Goal: Task Accomplishment & Management: Manage account settings

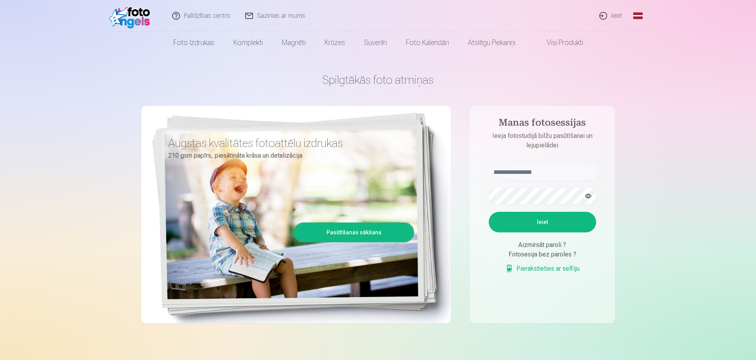
click at [616, 13] on link "Ieiet" at bounding box center [611, 16] width 38 height 32
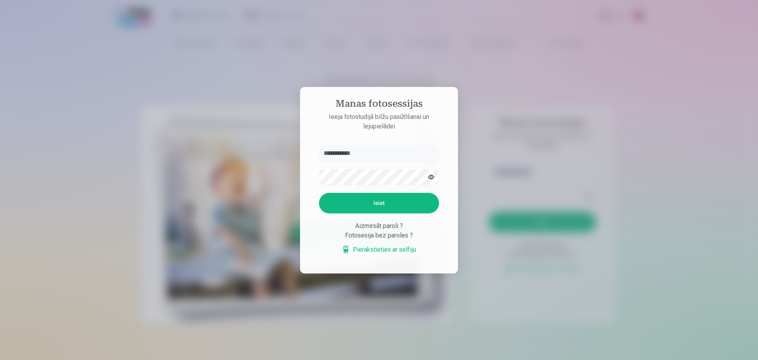
type input "**********"
click at [431, 177] on button "button" at bounding box center [430, 176] width 15 height 15
click at [348, 206] on button "Ieiet" at bounding box center [379, 203] width 120 height 21
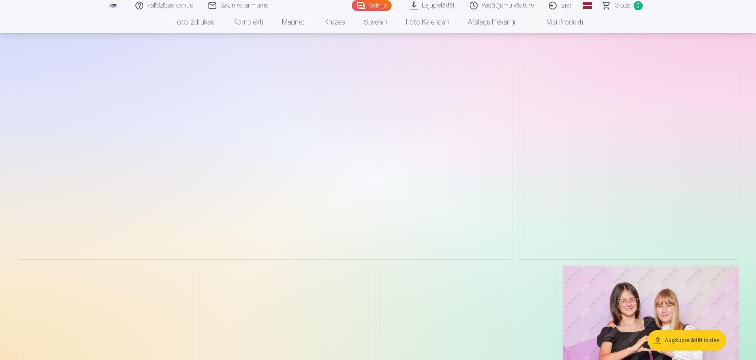
scroll to position [316, 0]
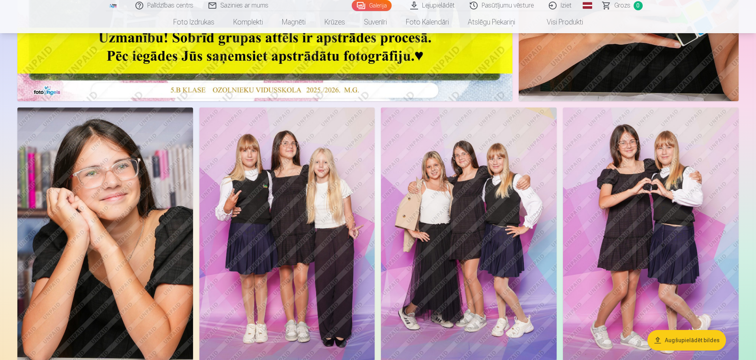
click at [156, 228] on img at bounding box center [105, 238] width 176 height 263
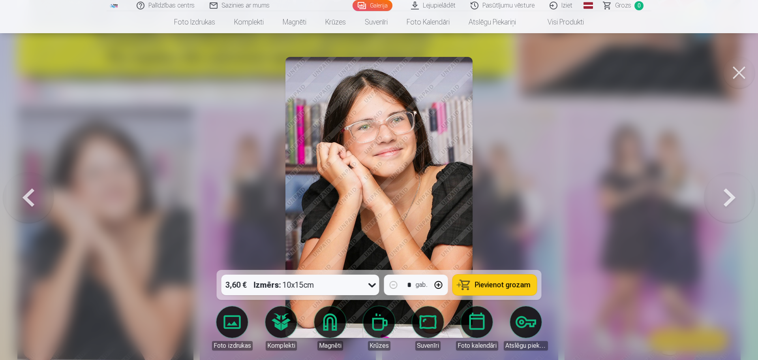
click at [445, 163] on img at bounding box center [378, 197] width 187 height 281
click at [725, 194] on button at bounding box center [729, 197] width 51 height 129
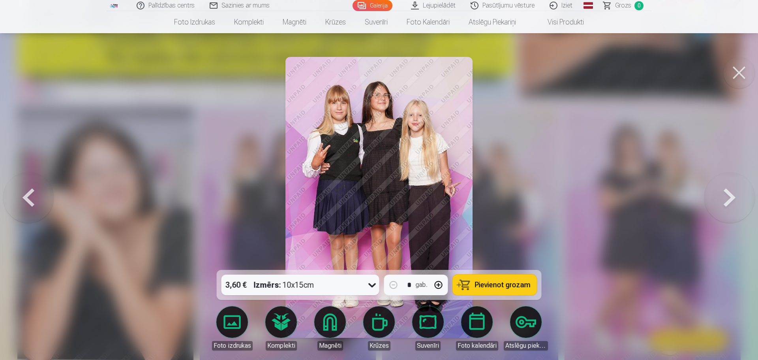
click at [734, 78] on button at bounding box center [739, 73] width 32 height 32
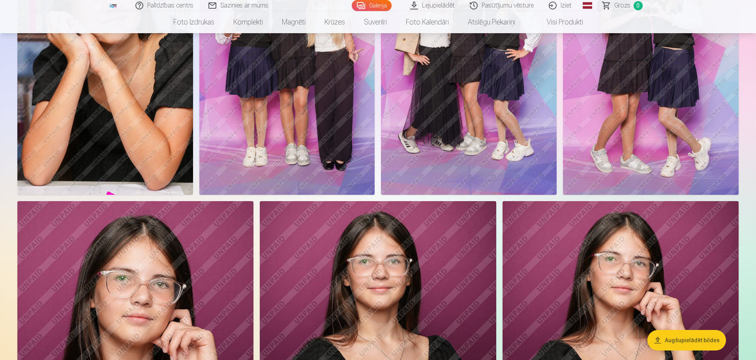
scroll to position [395, 0]
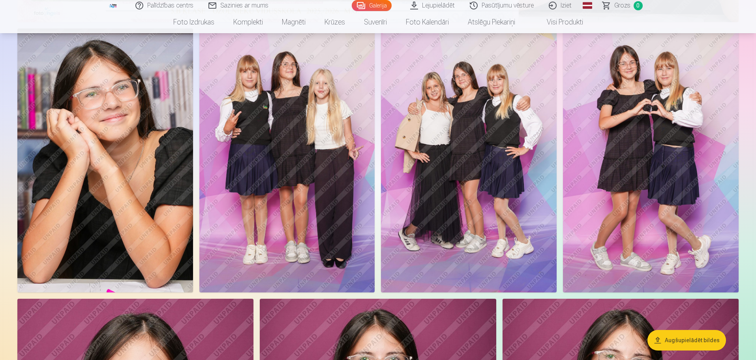
drag, startPoint x: 753, startPoint y: 213, endPoint x: 548, endPoint y: 49, distance: 262.6
drag, startPoint x: 548, startPoint y: 49, endPoint x: 0, endPoint y: 197, distance: 567.5
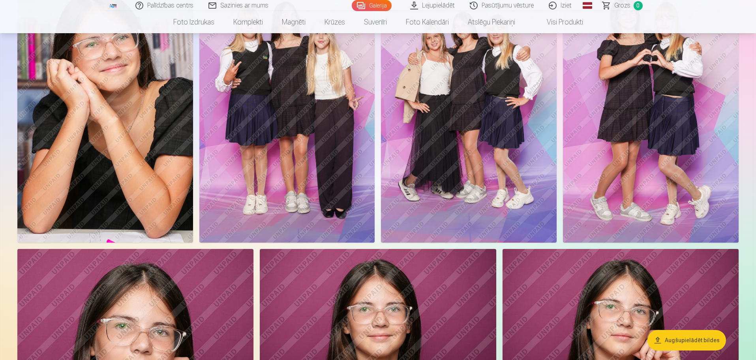
scroll to position [474, 0]
